Goal: Transaction & Acquisition: Purchase product/service

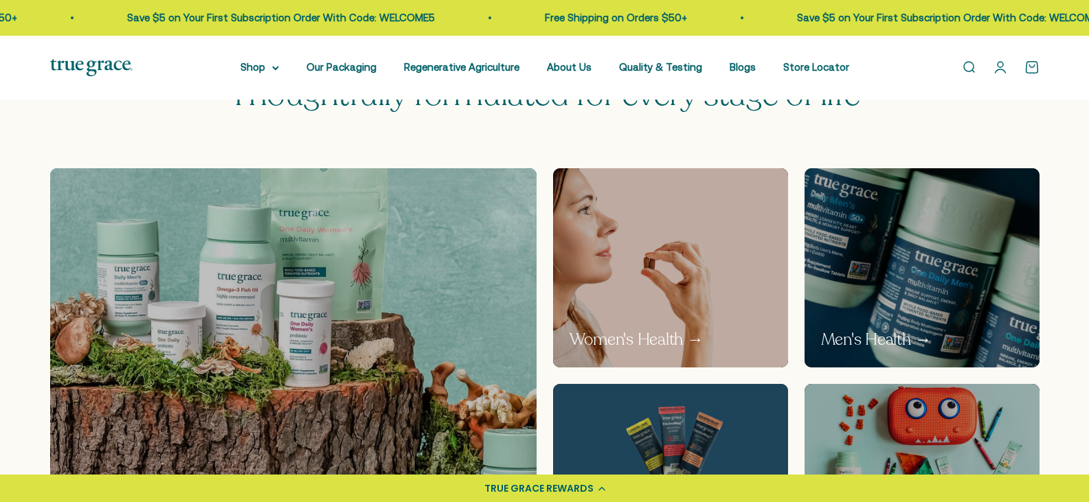
scroll to position [756, 0]
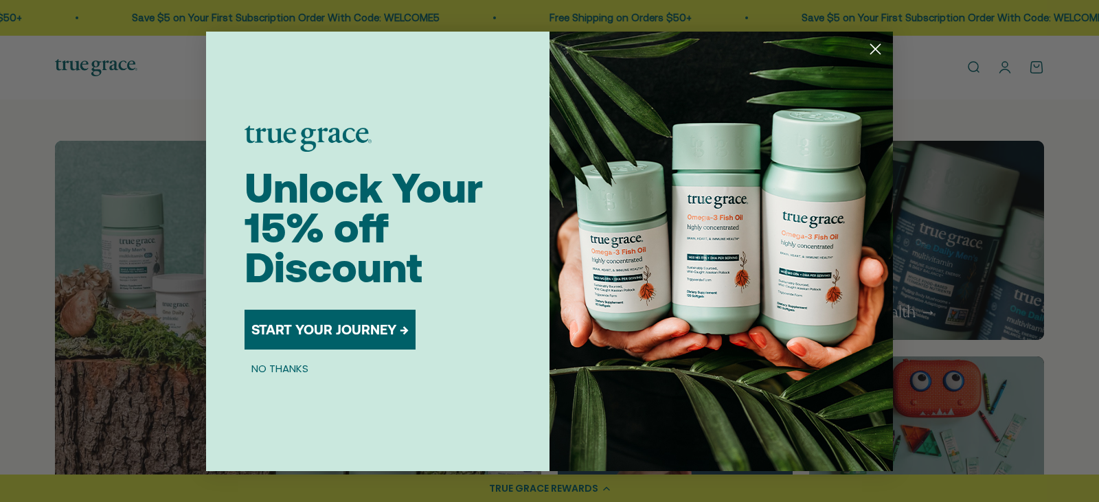
click at [278, 372] on button "NO THANKS" at bounding box center [280, 369] width 71 height 16
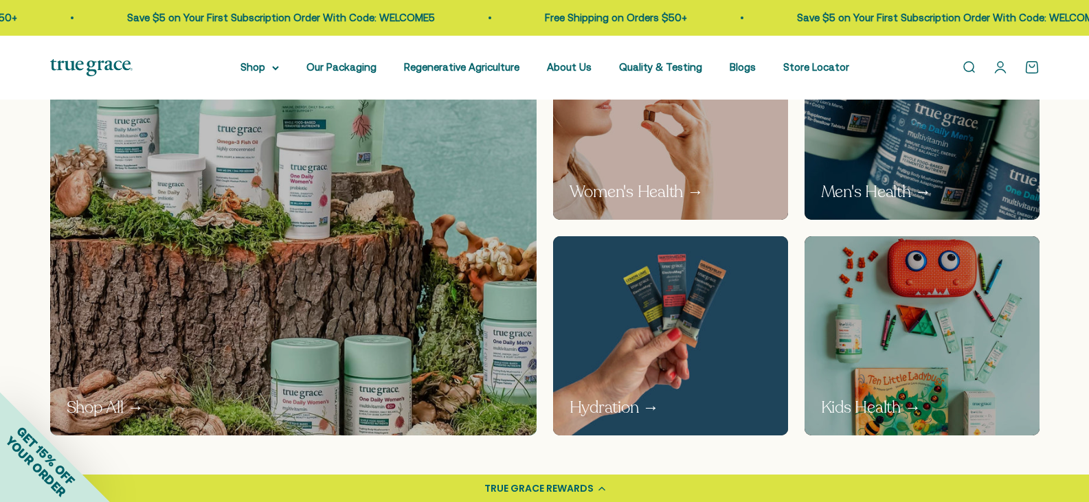
scroll to position [962, 0]
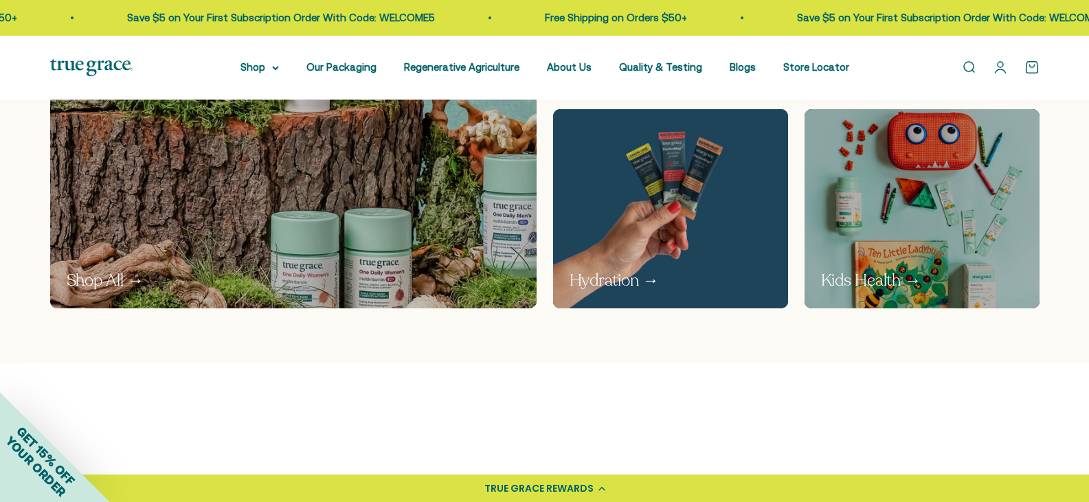
click at [685, 77] on p "Women's Health →" at bounding box center [636, 65] width 134 height 23
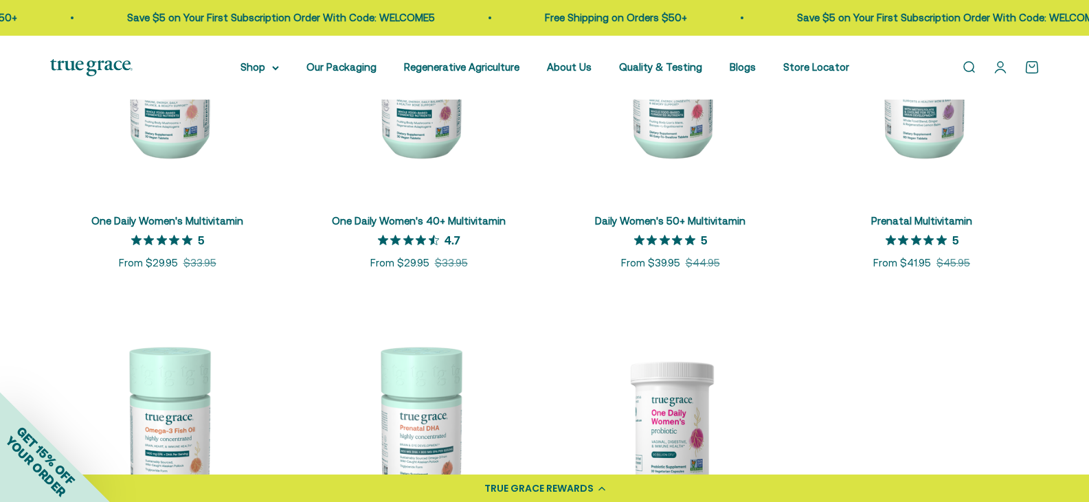
scroll to position [412, 0]
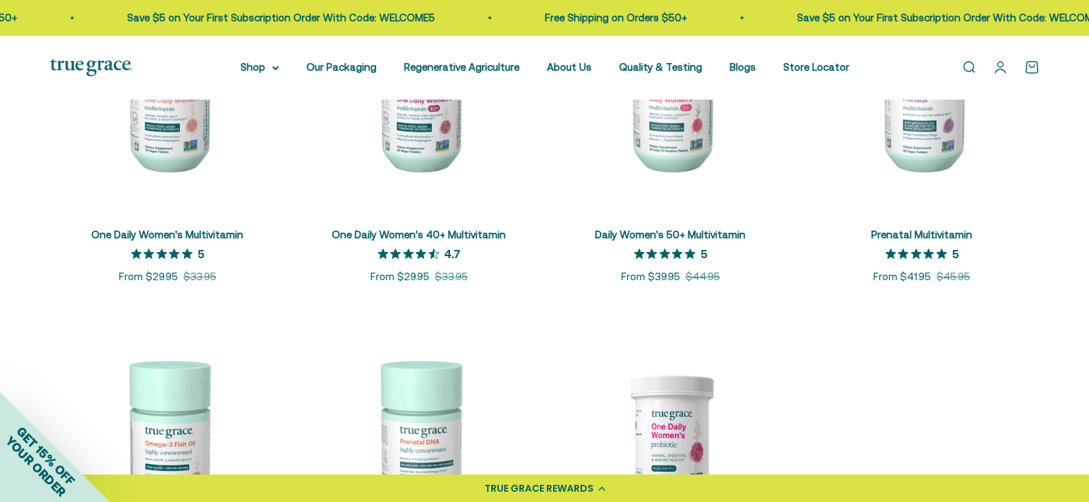
click at [943, 142] on img at bounding box center [921, 93] width 235 height 235
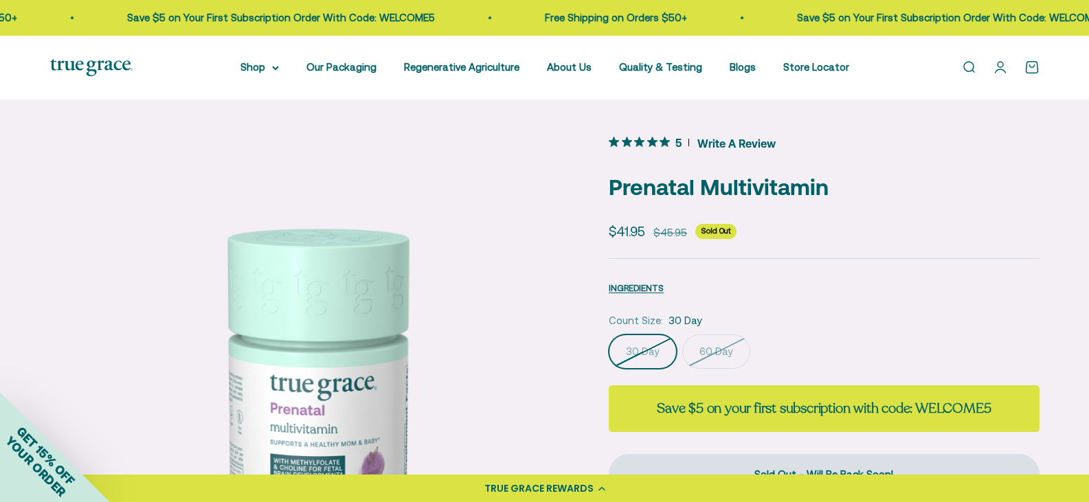
click at [729, 364] on label "60 Day" at bounding box center [716, 352] width 68 height 34
click at [609, 335] on input "60 Day" at bounding box center [608, 334] width 1 height 1
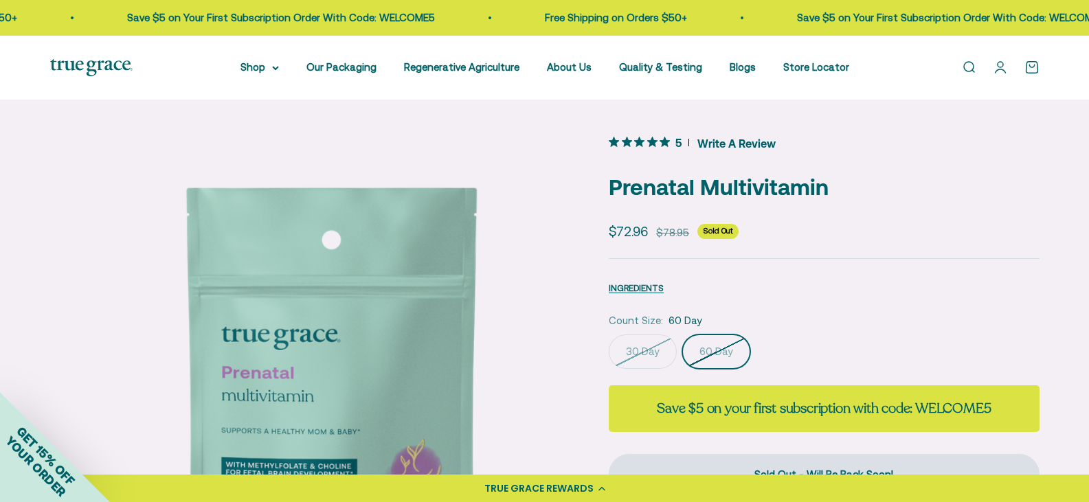
click at [673, 369] on label "30 Day" at bounding box center [643, 352] width 68 height 34
click at [609, 335] on input "30 Day" at bounding box center [608, 334] width 1 height 1
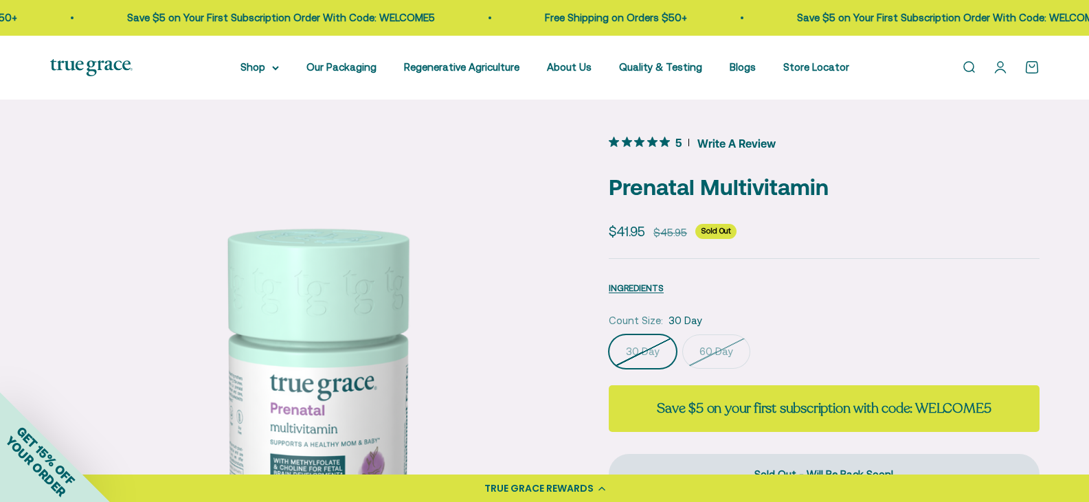
click at [743, 359] on label "60 Day" at bounding box center [716, 352] width 68 height 34
click at [609, 335] on input "60 Day" at bounding box center [608, 334] width 1 height 1
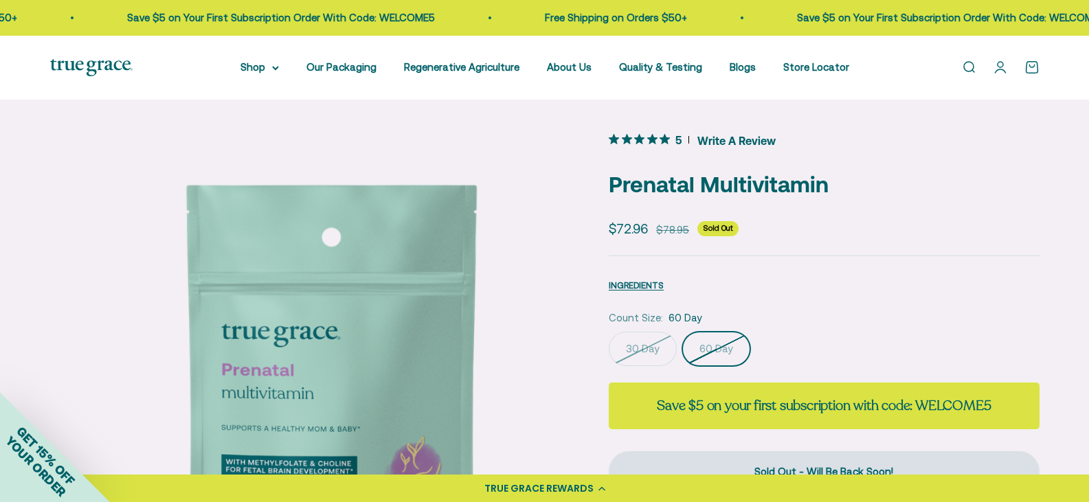
scroll to position [69, 0]
